Goal: Book appointment/travel/reservation

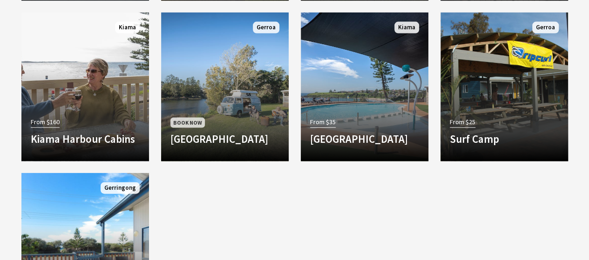
scroll to position [972, 0]
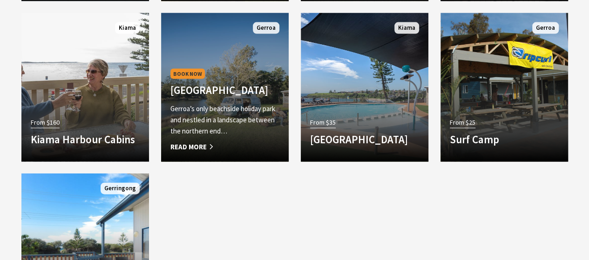
click at [179, 149] on span "Read More" at bounding box center [224, 146] width 109 height 11
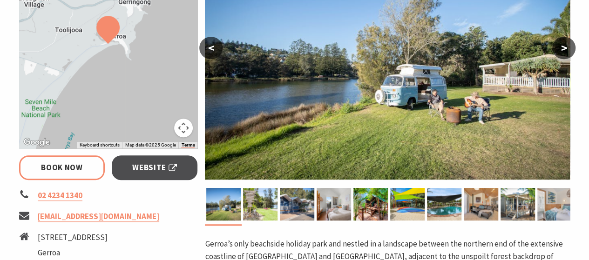
select select "3"
select select "2"
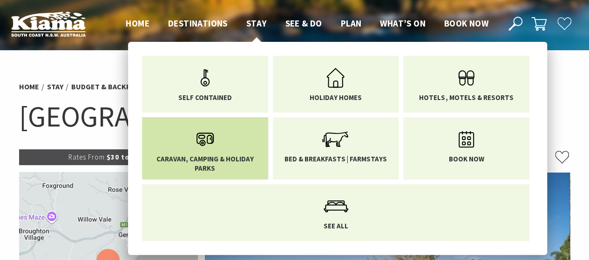
click at [218, 151] on icon "Main Menu" at bounding box center [205, 139] width 30 height 30
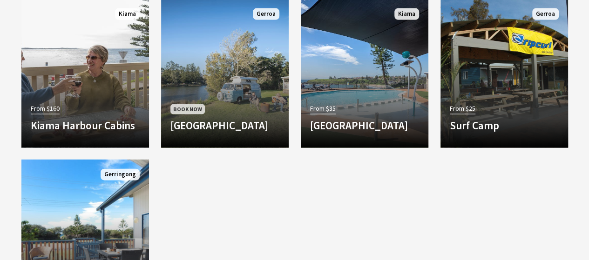
scroll to position [982, 0]
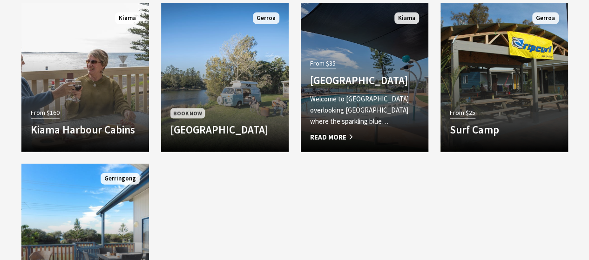
click at [355, 76] on h4 "[GEOGRAPHIC_DATA]" at bounding box center [364, 80] width 109 height 13
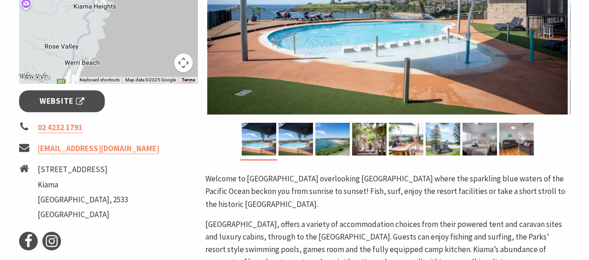
scroll to position [304, 0]
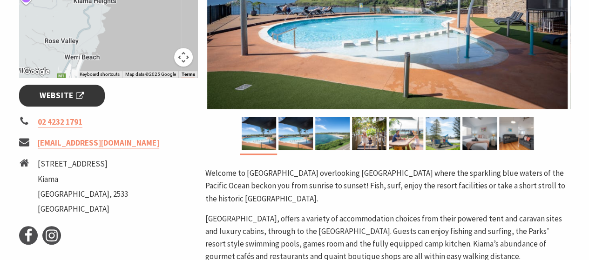
click at [80, 94] on span "Website" at bounding box center [62, 95] width 45 height 13
